Goal: Find specific page/section: Find specific page/section

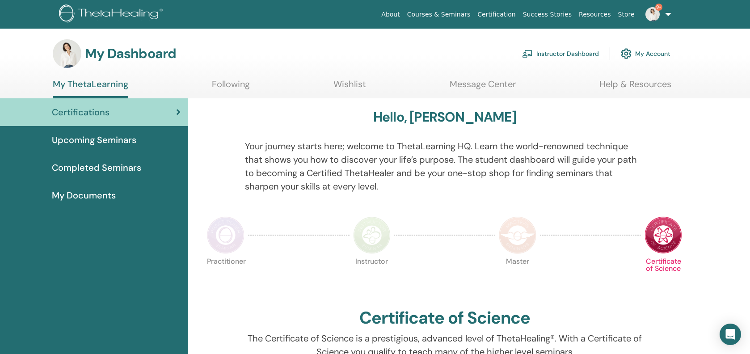
click at [111, 139] on span "Upcoming Seminars" at bounding box center [94, 139] width 84 height 13
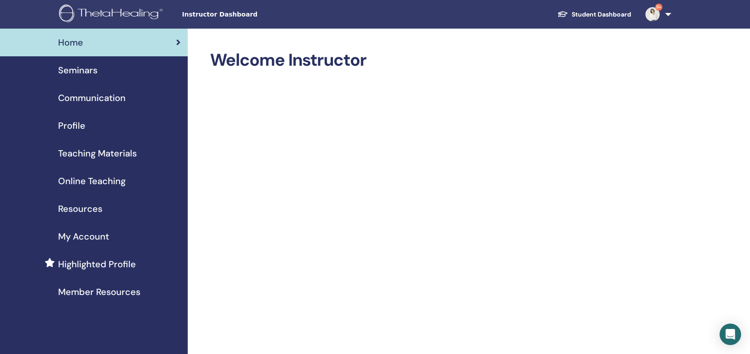
click at [89, 71] on span "Seminars" at bounding box center [77, 69] width 39 height 13
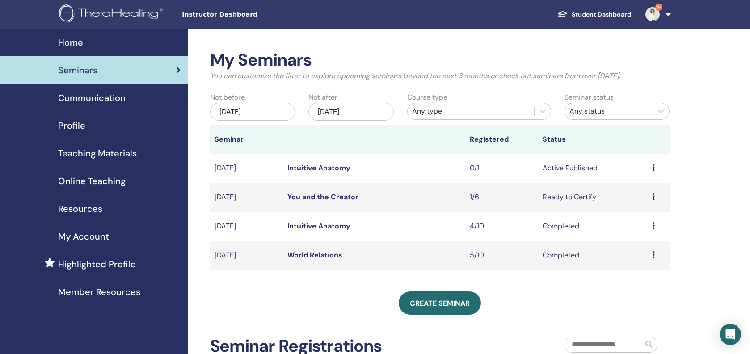
click at [653, 168] on icon at bounding box center [653, 167] width 3 height 7
click at [641, 173] on link "Preview" at bounding box center [633, 174] width 25 height 9
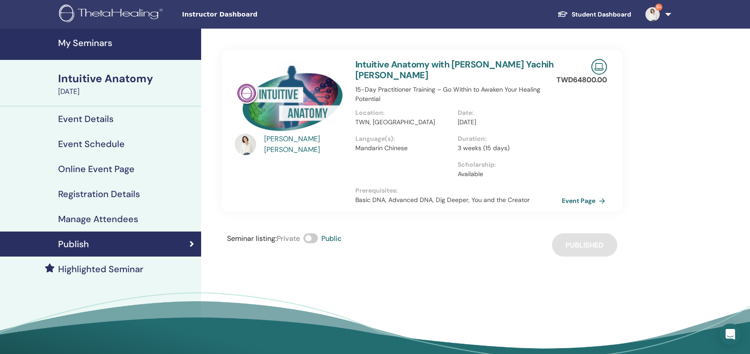
click at [587, 194] on link "Event Page" at bounding box center [585, 200] width 47 height 13
